Goal: Transaction & Acquisition: Subscribe to service/newsletter

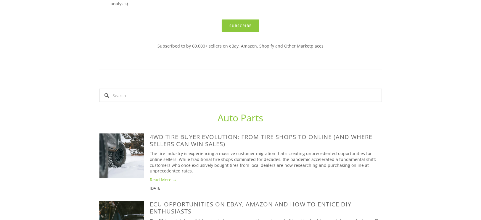
scroll to position [213, 0]
click at [241, 32] on link "Subscribe" at bounding box center [241, 25] width 38 height 13
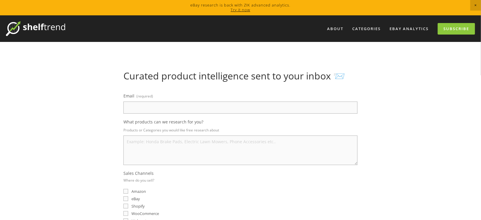
click at [173, 102] on input "Email (required)" at bounding box center [240, 108] width 234 height 12
click at [154, 107] on input "[EMAIL_ADDRESS][DOMAIN_NAME]" at bounding box center [240, 108] width 234 height 12
type input "[EMAIL_ADDRESS][DOMAIN_NAME]"
